Goal: Find specific page/section: Find specific page/section

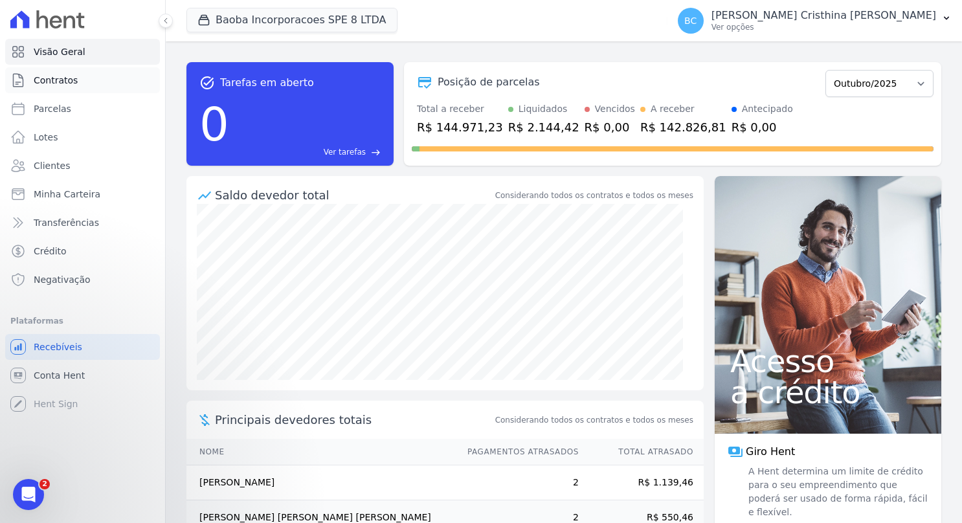
click at [61, 83] on span "Contratos" at bounding box center [56, 80] width 44 height 13
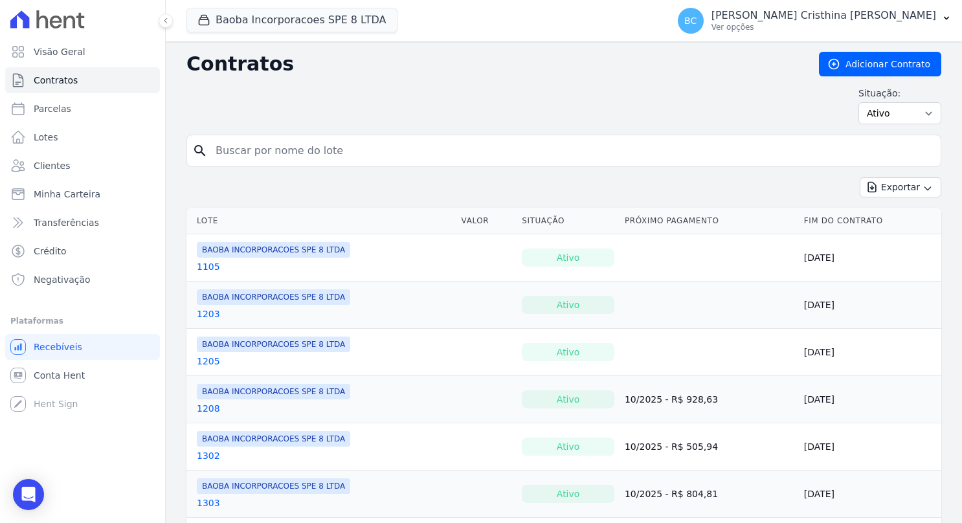
click at [269, 152] on input "search" at bounding box center [571, 151] width 727 height 26
type input "tallyta"
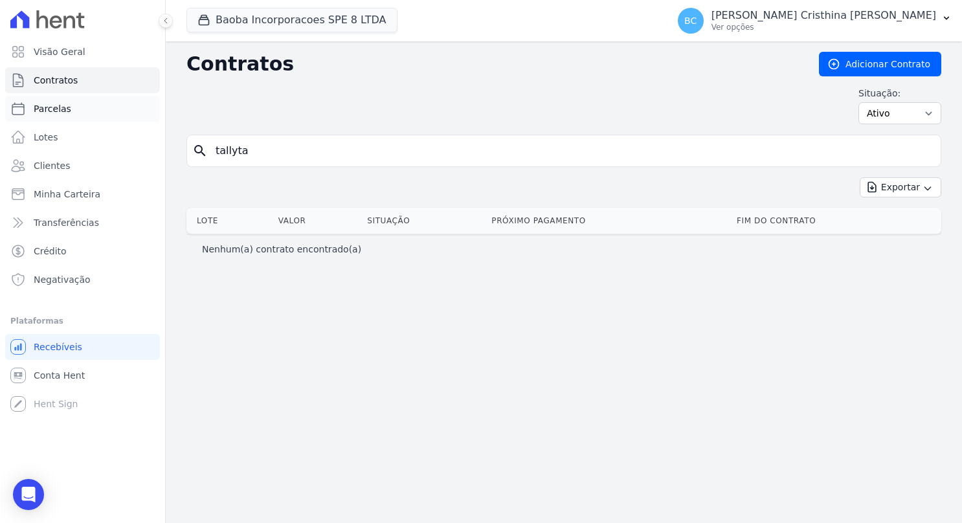
click at [73, 116] on link "Parcelas" at bounding box center [82, 109] width 155 height 26
select select
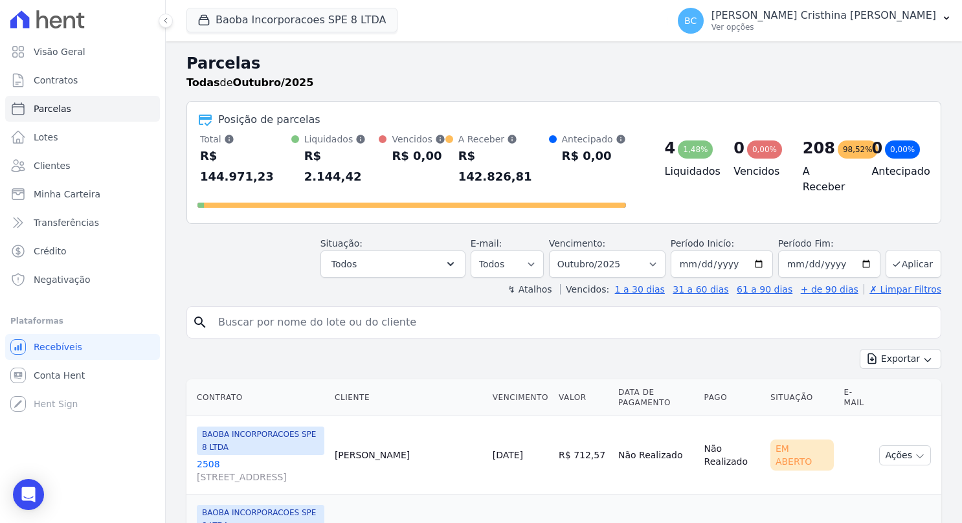
click at [318, 309] on input "search" at bounding box center [572, 322] width 725 height 26
type input "tallyta"
select select
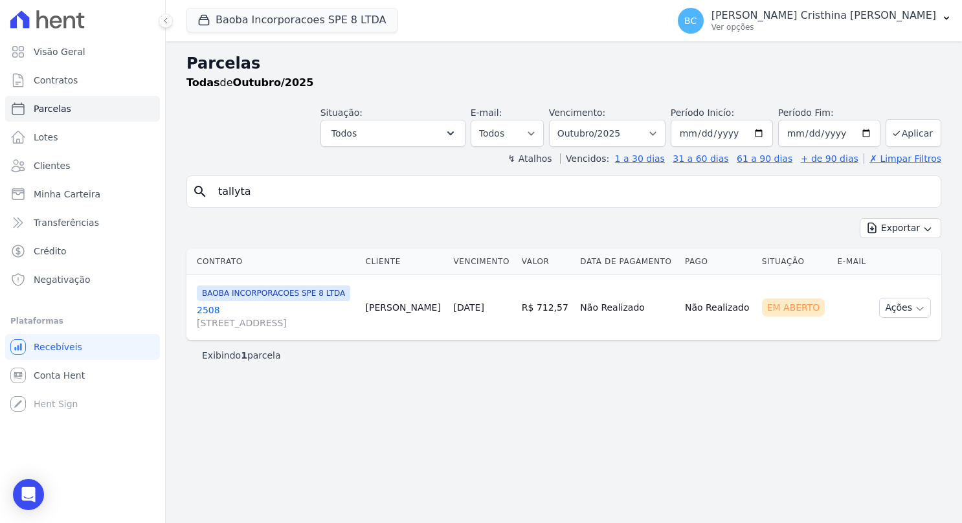
click at [205, 325] on link "2508 [STREET_ADDRESS]" at bounding box center [276, 317] width 159 height 26
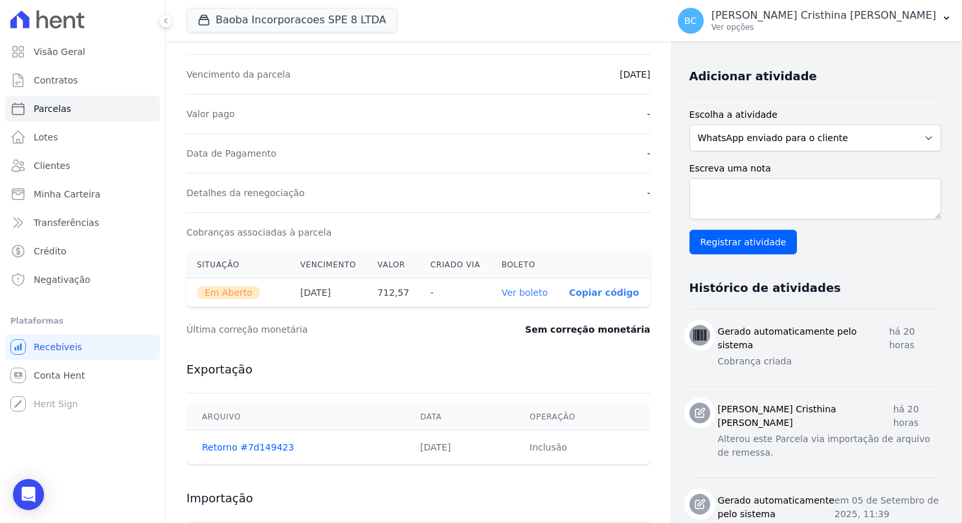
scroll to position [259, 0]
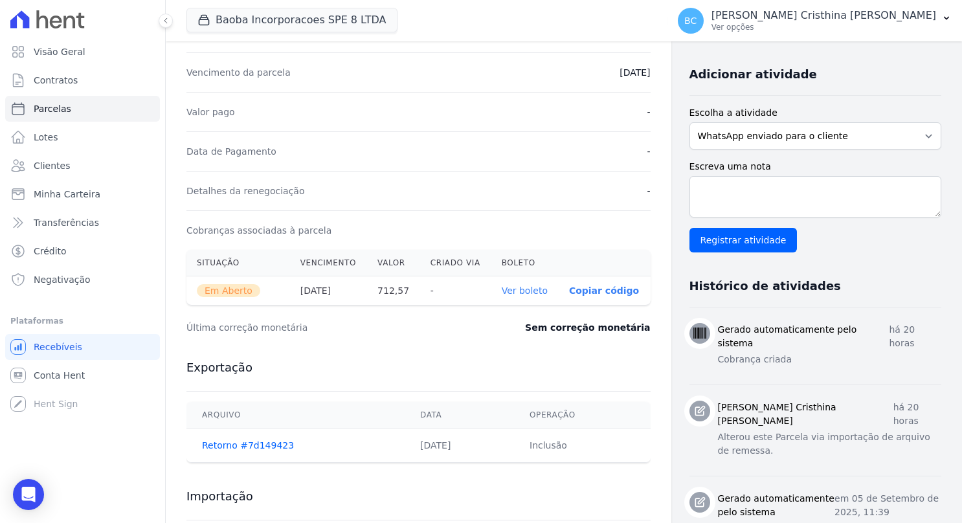
click at [524, 291] on link "Ver boleto" at bounding box center [525, 290] width 46 height 10
